Goal: Use online tool/utility

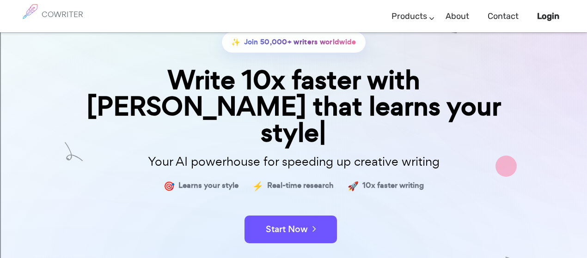
scroll to position [139, 0]
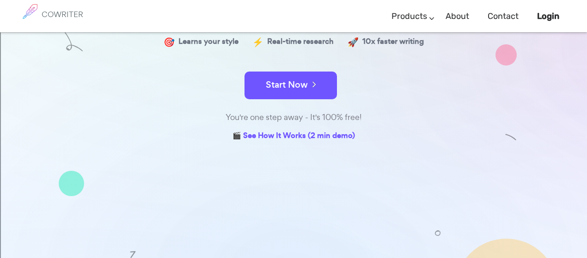
click at [52, 15] on h6 "COWRITER" at bounding box center [63, 14] width 42 height 8
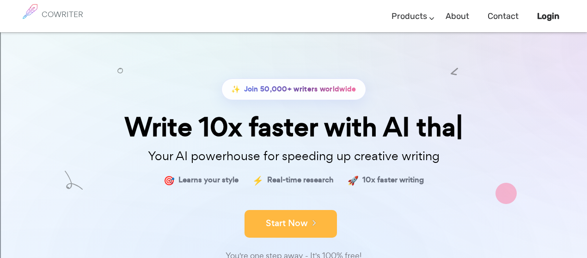
click at [295, 225] on button "Start Now" at bounding box center [290, 224] width 92 height 28
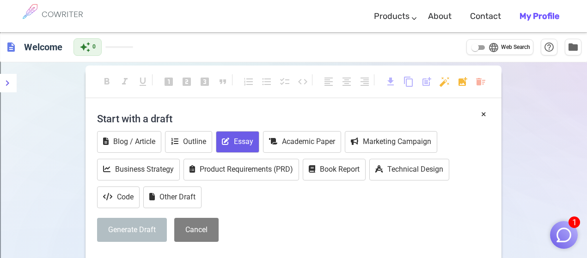
click at [236, 148] on button "Essay" at bounding box center [237, 142] width 43 height 22
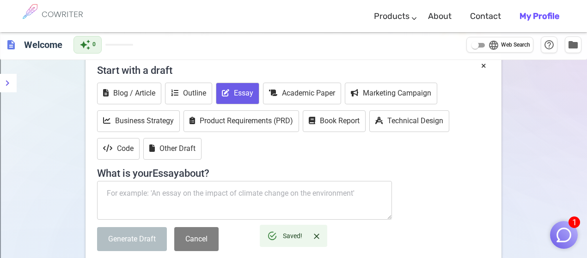
scroll to position [92, 0]
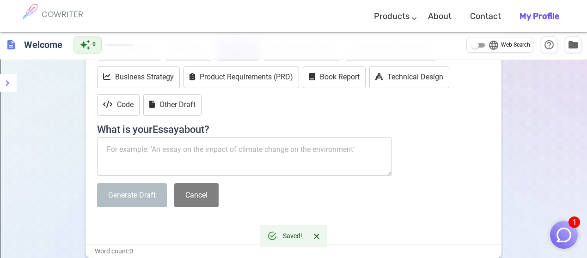
click at [207, 168] on textarea at bounding box center [244, 156] width 295 height 39
